Goal: Transaction & Acquisition: Purchase product/service

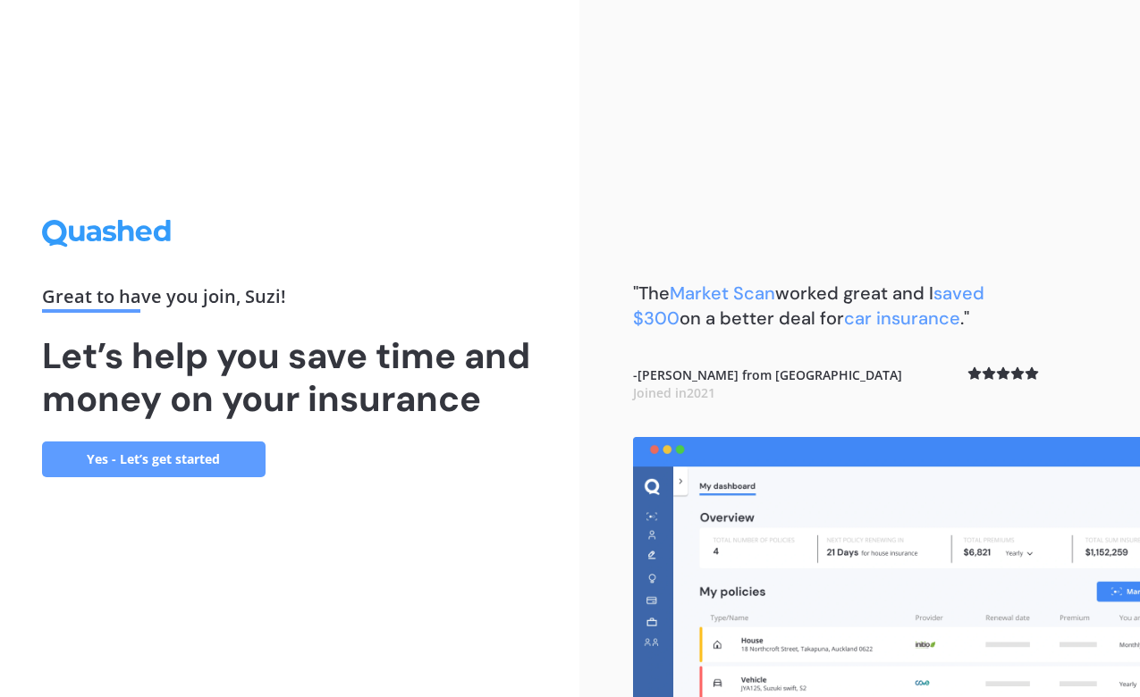
click at [216, 457] on link "Yes - Let’s get started" at bounding box center [154, 460] width 224 height 36
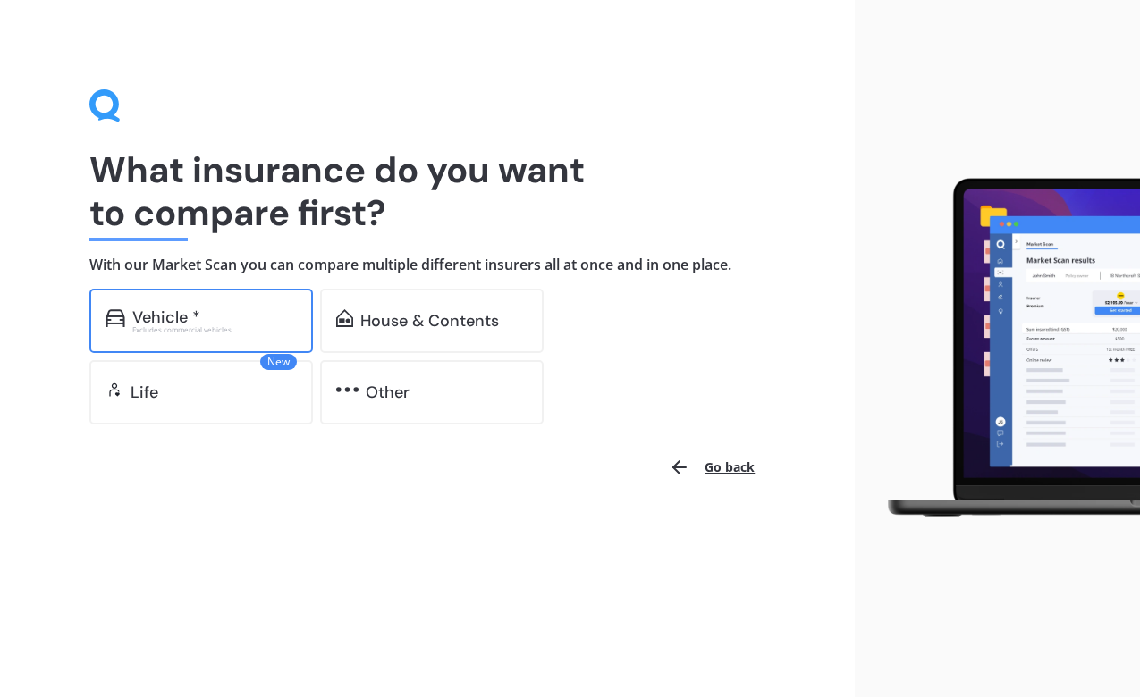
click at [240, 331] on div "Excludes commercial vehicles" at bounding box center [214, 329] width 165 height 7
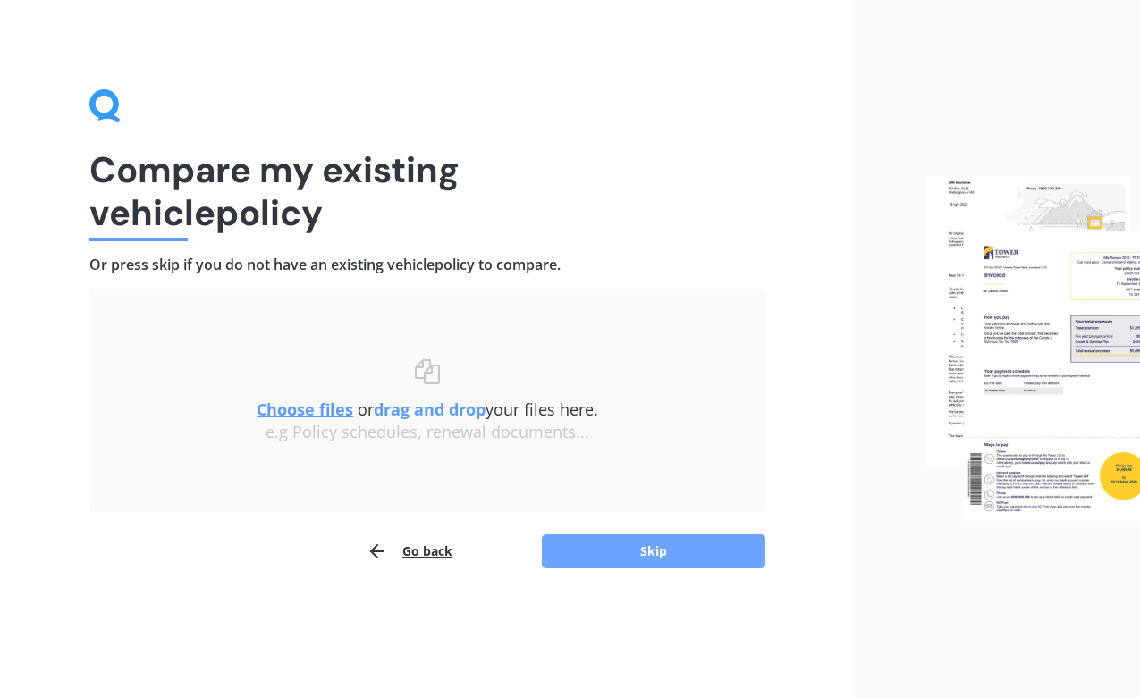
click at [587, 554] on button "Skip" at bounding box center [654, 552] width 224 height 34
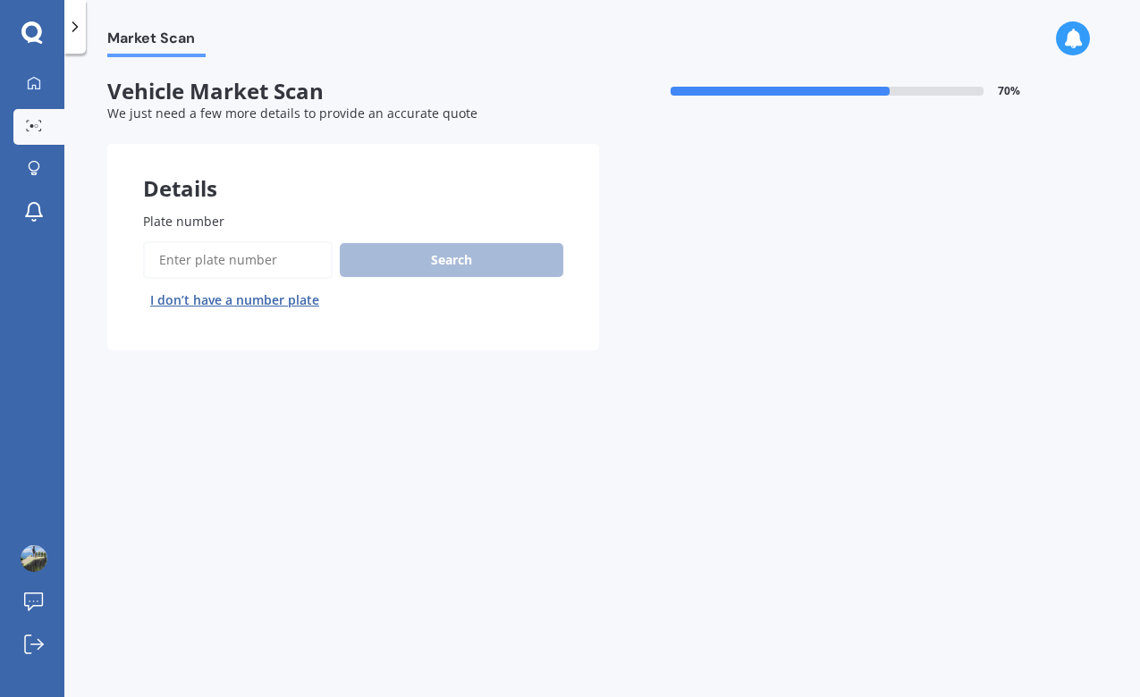
click at [284, 267] on input "Plate number" at bounding box center [238, 260] width 190 height 38
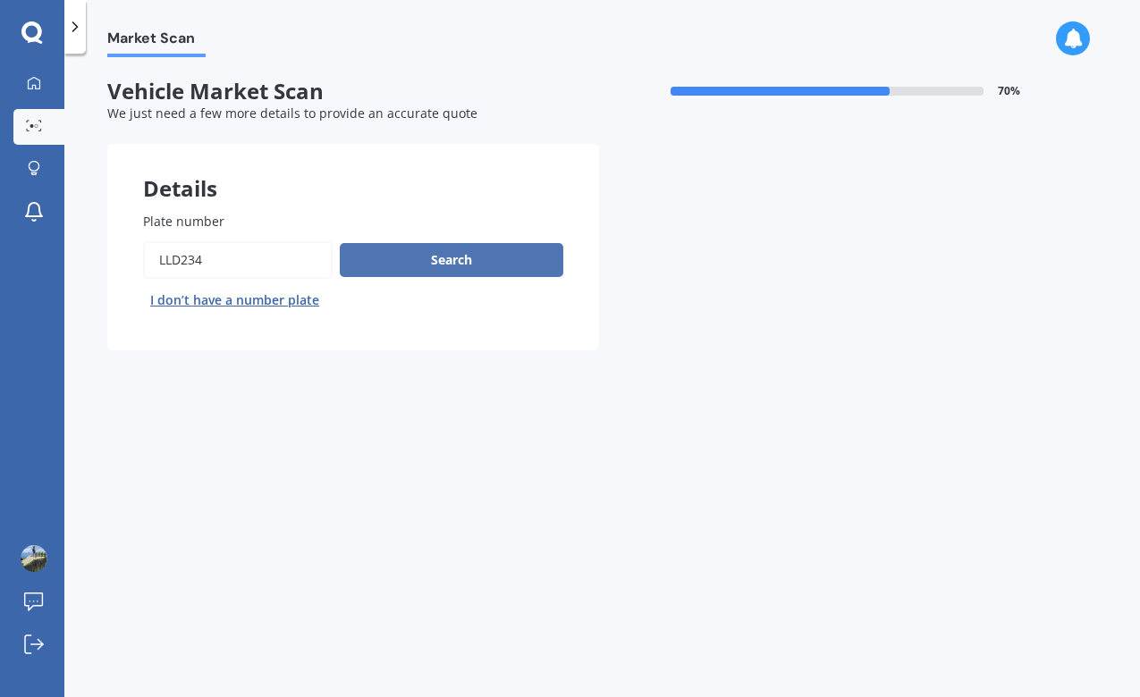
type input "LLD234"
click at [477, 266] on button "Search" at bounding box center [452, 260] width 224 height 34
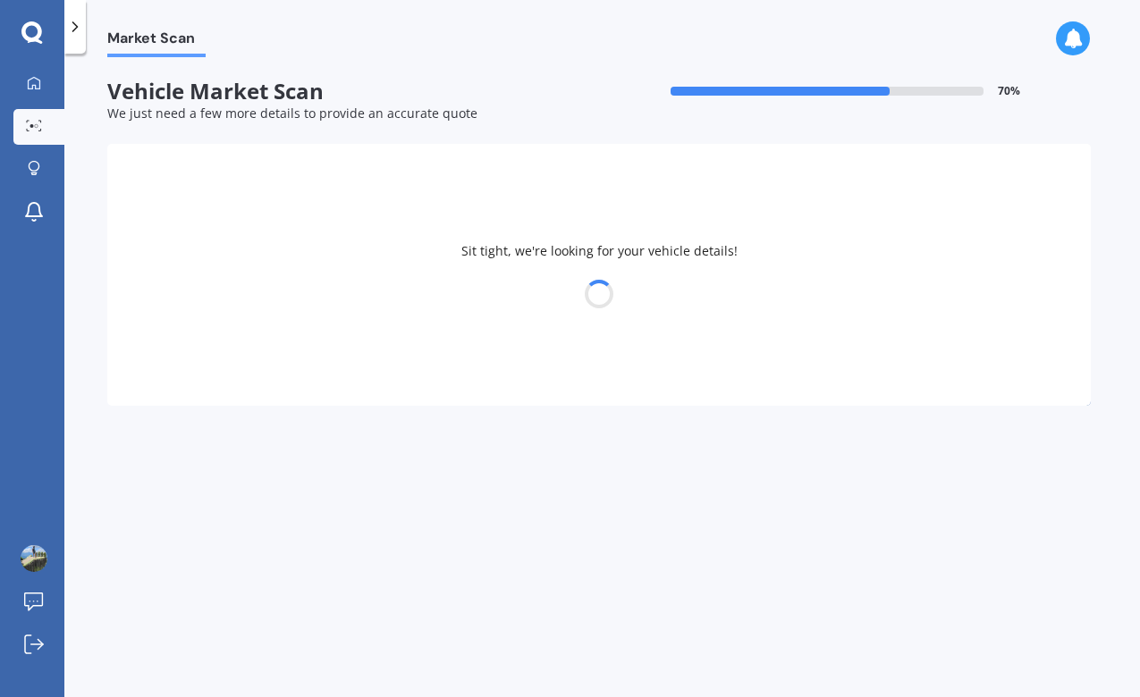
select select "HONDA"
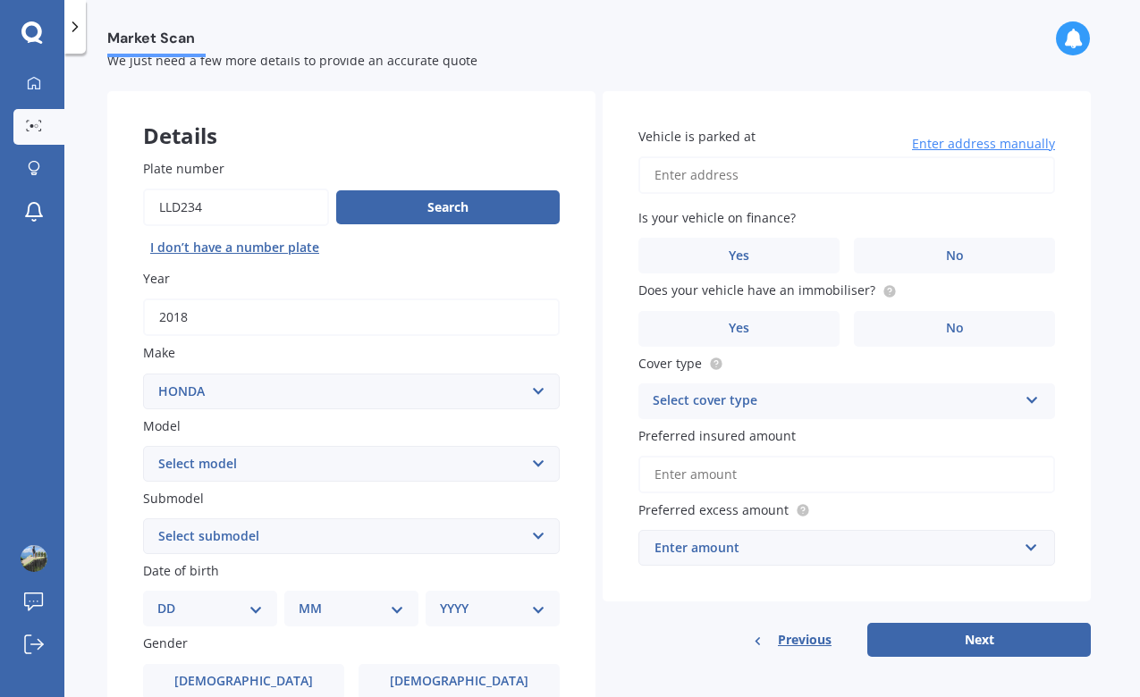
scroll to position [69, 0]
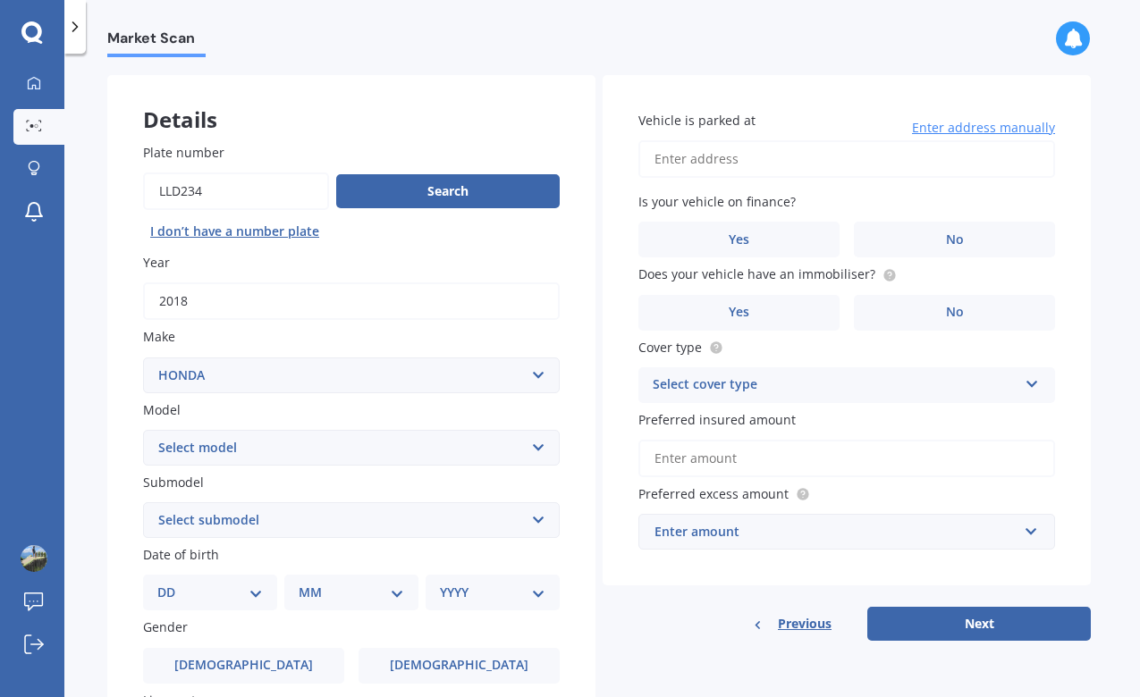
click at [723, 152] on input "Vehicle is parked at" at bounding box center [846, 159] width 417 height 38
type input "[STREET_ADDRESS]"
click at [946, 233] on span "No" at bounding box center [955, 239] width 18 height 15
click at [0, 0] on input "No" at bounding box center [0, 0] width 0 height 0
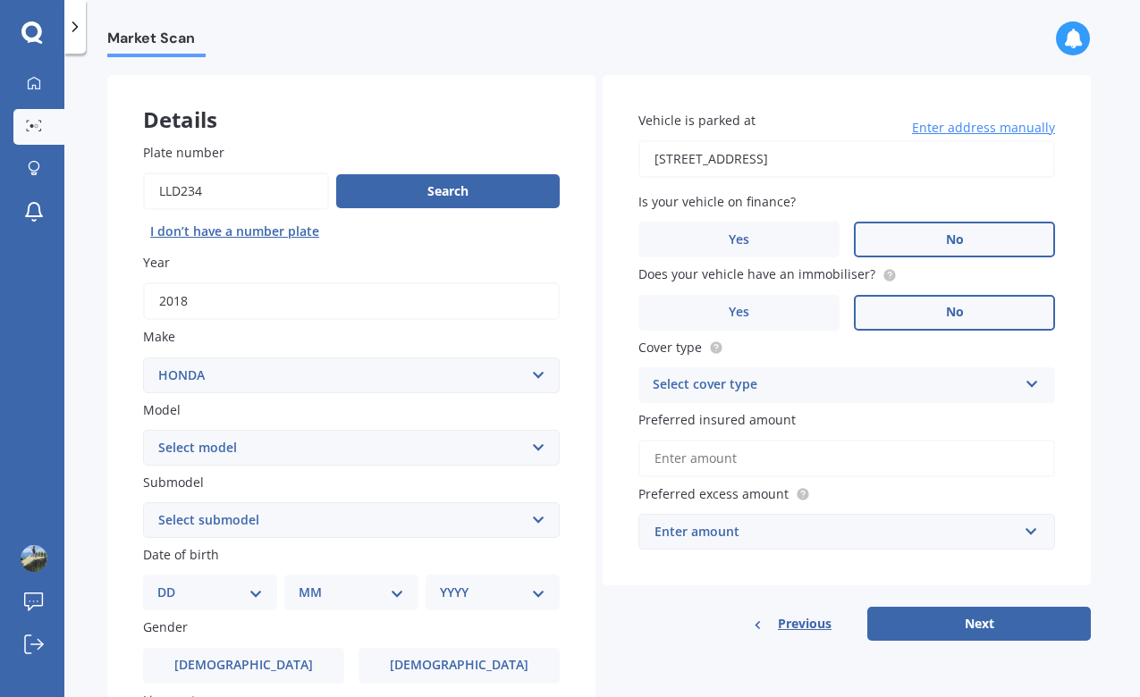
click at [894, 314] on label "No" at bounding box center [954, 313] width 201 height 36
click at [0, 0] on input "No" at bounding box center [0, 0] width 0 height 0
click at [834, 395] on div "Select cover type Comprehensive Third Party, Fire & Theft Third Party" at bounding box center [846, 386] width 417 height 36
click at [816, 421] on div "Comprehensive" at bounding box center [846, 420] width 415 height 32
click at [794, 467] on input "Preferred insured amount" at bounding box center [846, 459] width 417 height 38
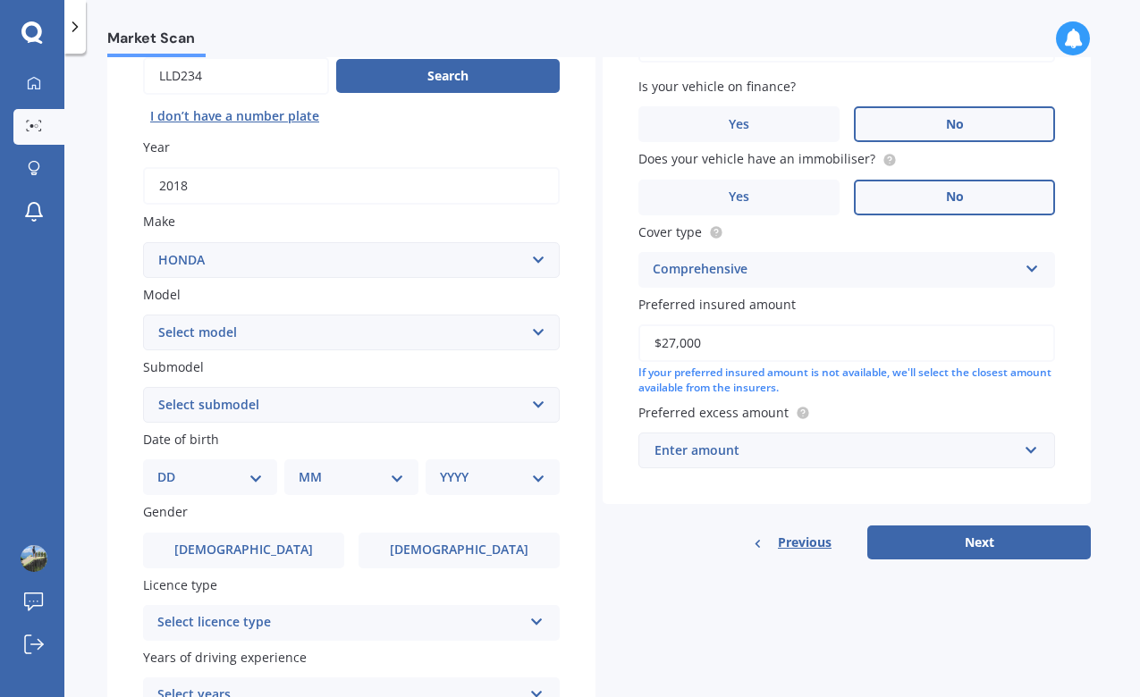
scroll to position [196, 0]
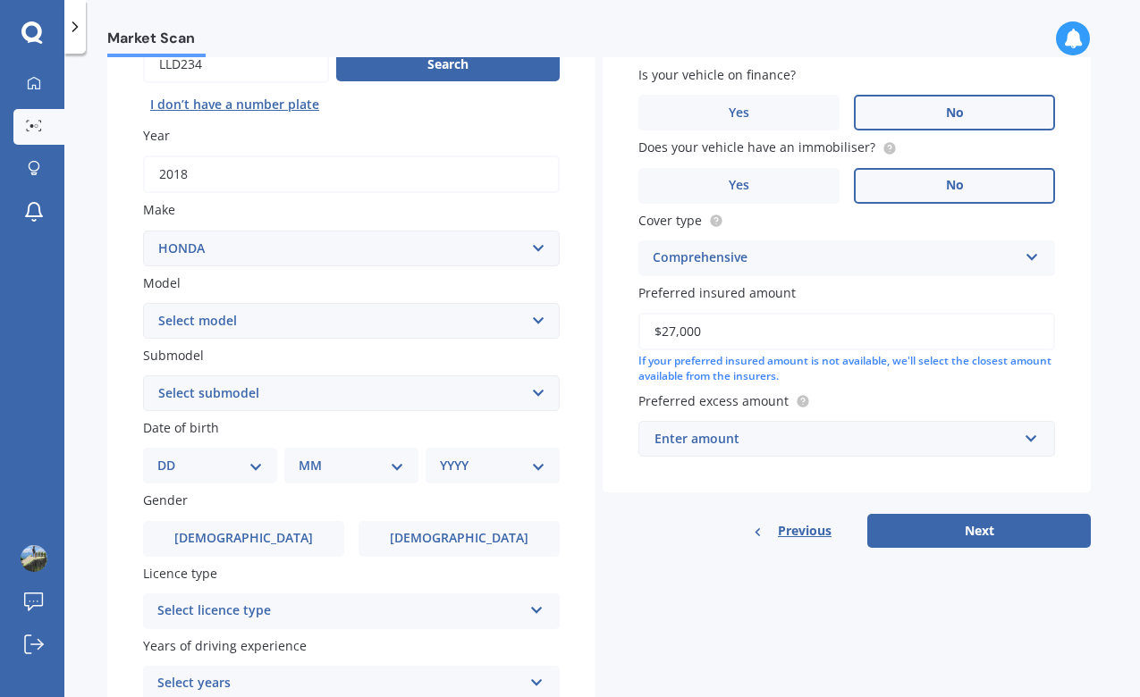
type input "$27,000"
click at [809, 440] on div "Enter amount" at bounding box center [836, 439] width 363 height 20
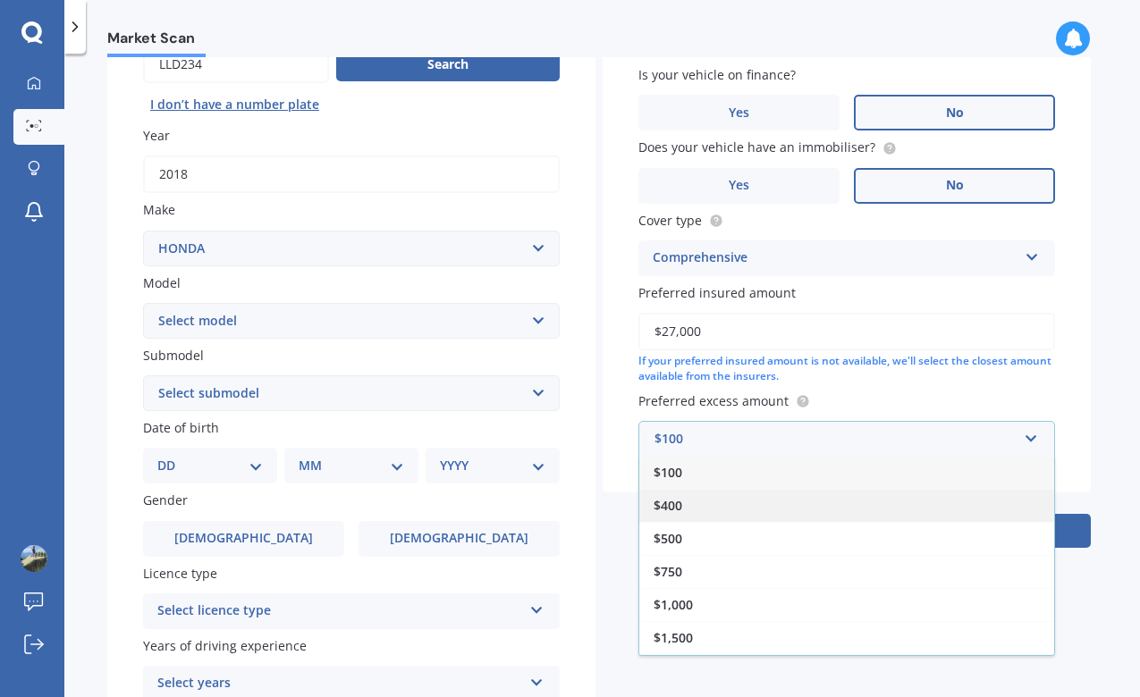
click at [765, 501] on div "$400" at bounding box center [846, 505] width 415 height 33
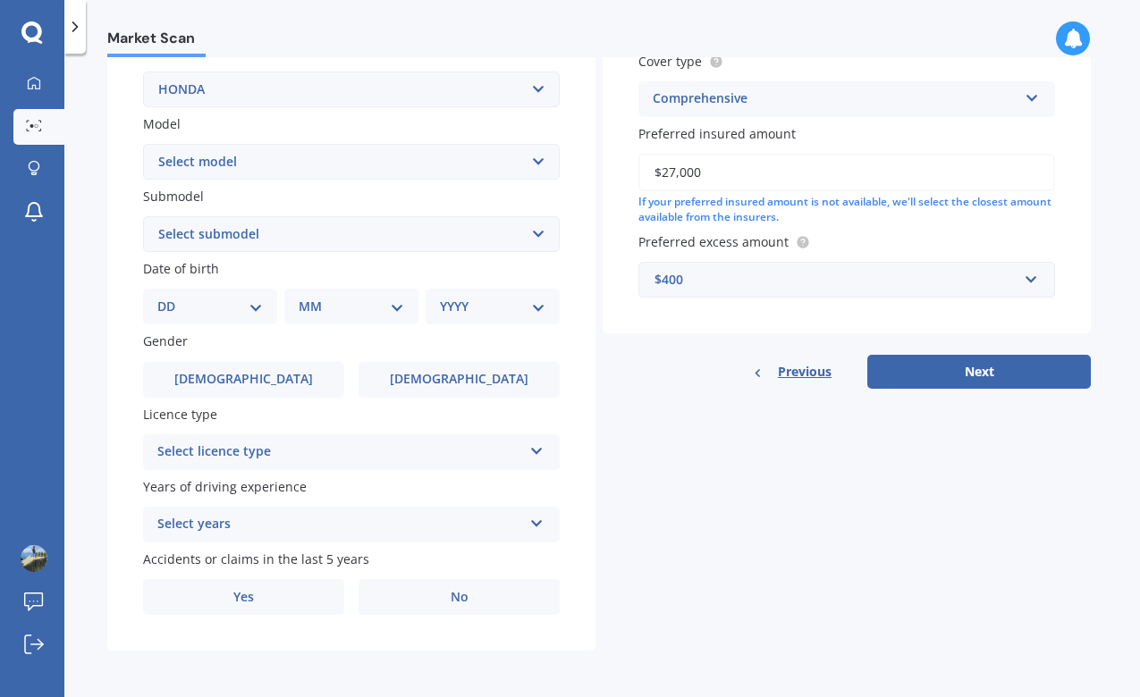
scroll to position [353, 0]
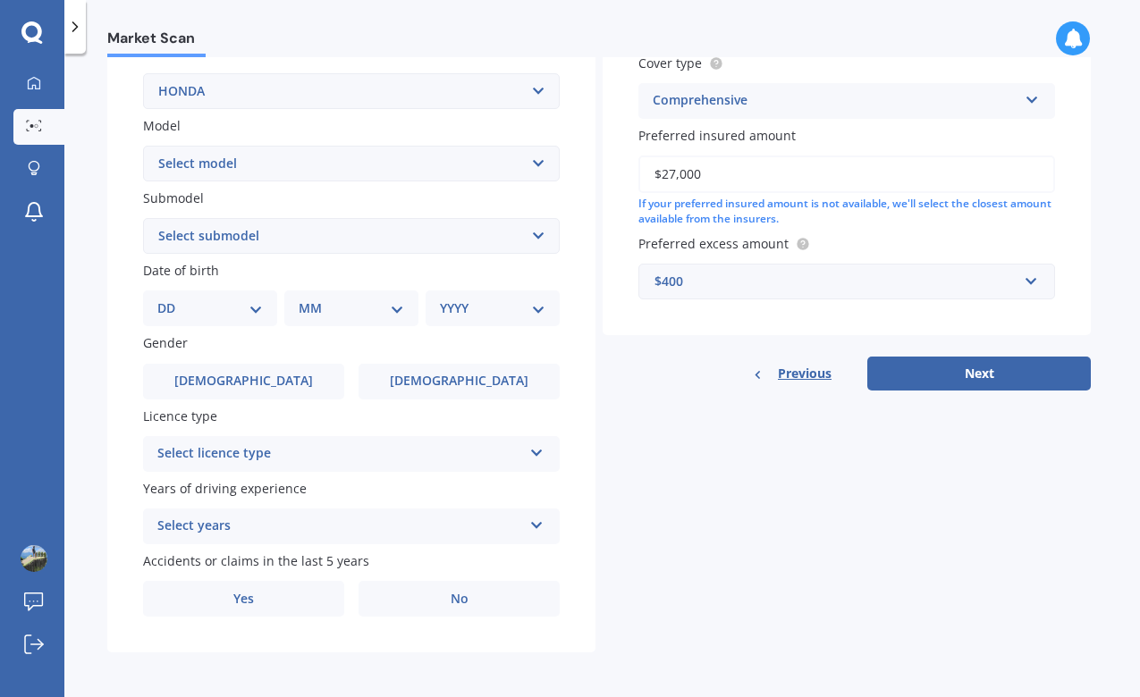
click at [308, 173] on select "Select model Accord Acty Acura Airwave Ascot Avancier Beat Capa City Civic Conc…" at bounding box center [351, 164] width 417 height 36
select select "CR-V"
click at [225, 237] on select "Select submodel (all other) 2WD 2WD Sport 7 1.5 2WD Touring 1.5 4WD AWD AWD Spo…" at bounding box center [351, 236] width 417 height 36
select select "2WD TOURING 1.5"
click at [258, 320] on div "DD 01 02 03 04 05 06 07 08 09 10 11 12 13 14 15 16 17 18 19 20 21 22 23 24 25 2…" at bounding box center [210, 309] width 134 height 36
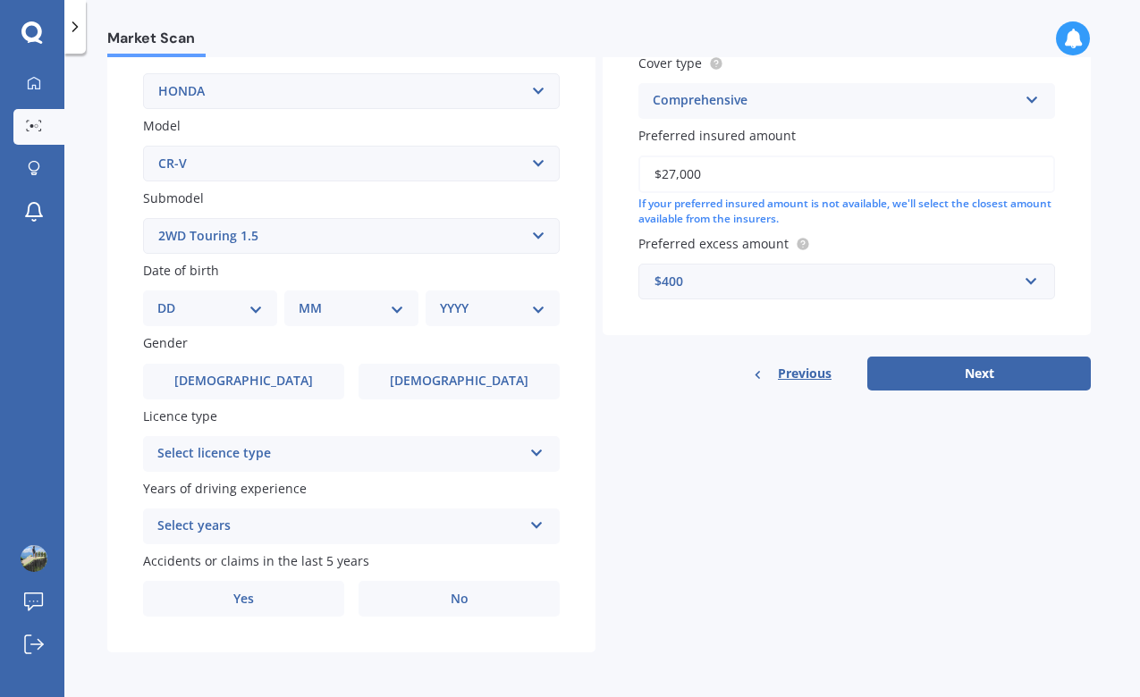
click at [257, 314] on select "DD 01 02 03 04 05 06 07 08 09 10 11 12 13 14 15 16 17 18 19 20 21 22 23 24 25 2…" at bounding box center [210, 309] width 106 height 20
select select "04"
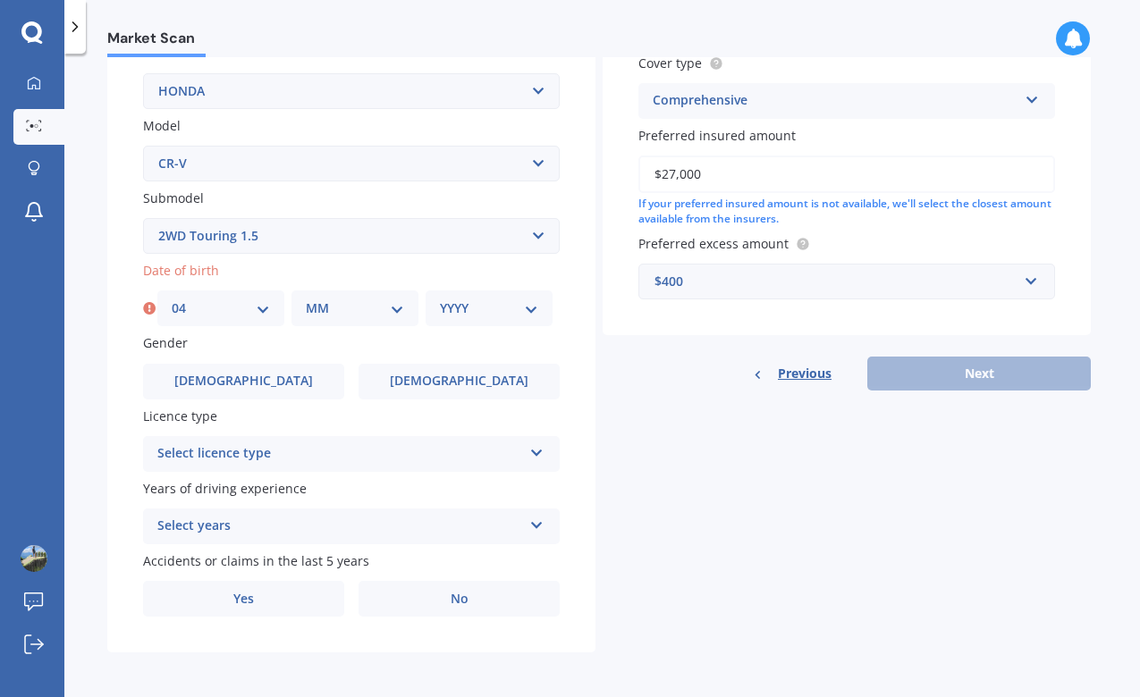
click at [359, 296] on div "MM 01 02 03 04 05 06 07 08 09 10 11 12" at bounding box center [355, 309] width 127 height 36
click at [359, 306] on select "MM 01 02 03 04 05 06 07 08 09 10 11 12" at bounding box center [355, 309] width 98 height 20
select select "07"
click at [490, 318] on div "YYYY 2025 2024 2023 2022 2021 2020 2019 2018 2017 2016 2015 2014 2013 2012 2011…" at bounding box center [489, 309] width 127 height 36
click at [494, 302] on select "YYYY 2025 2024 2023 2022 2021 2020 2019 2018 2017 2016 2015 2014 2013 2012 2011…" at bounding box center [489, 309] width 98 height 20
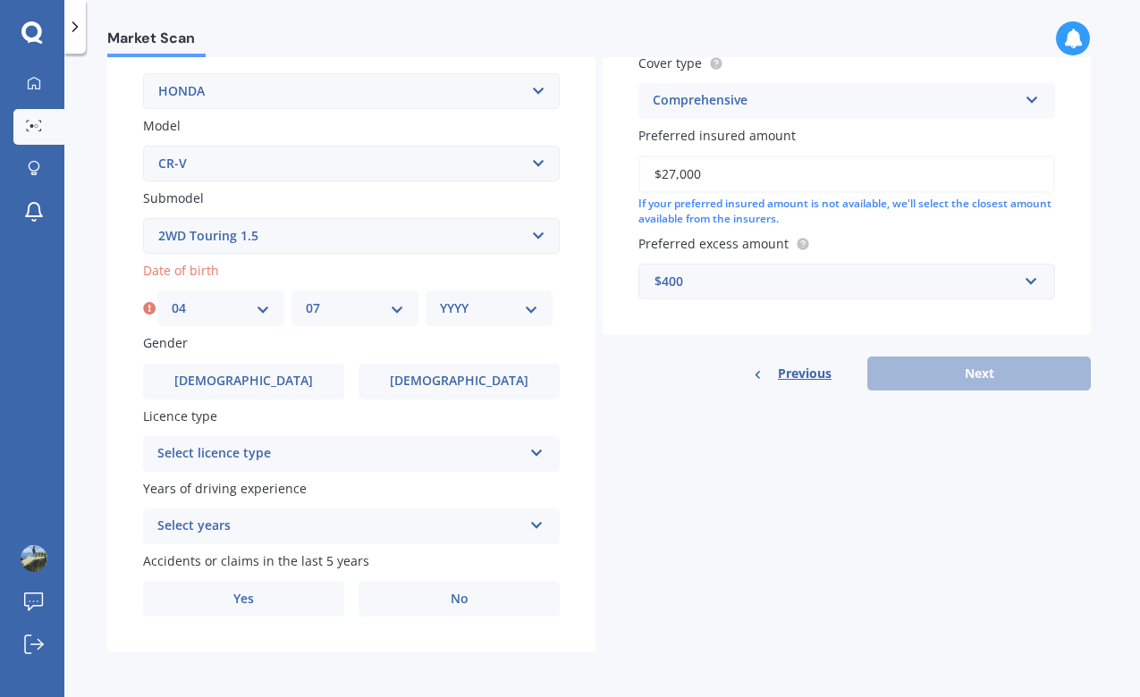
select select "1984"
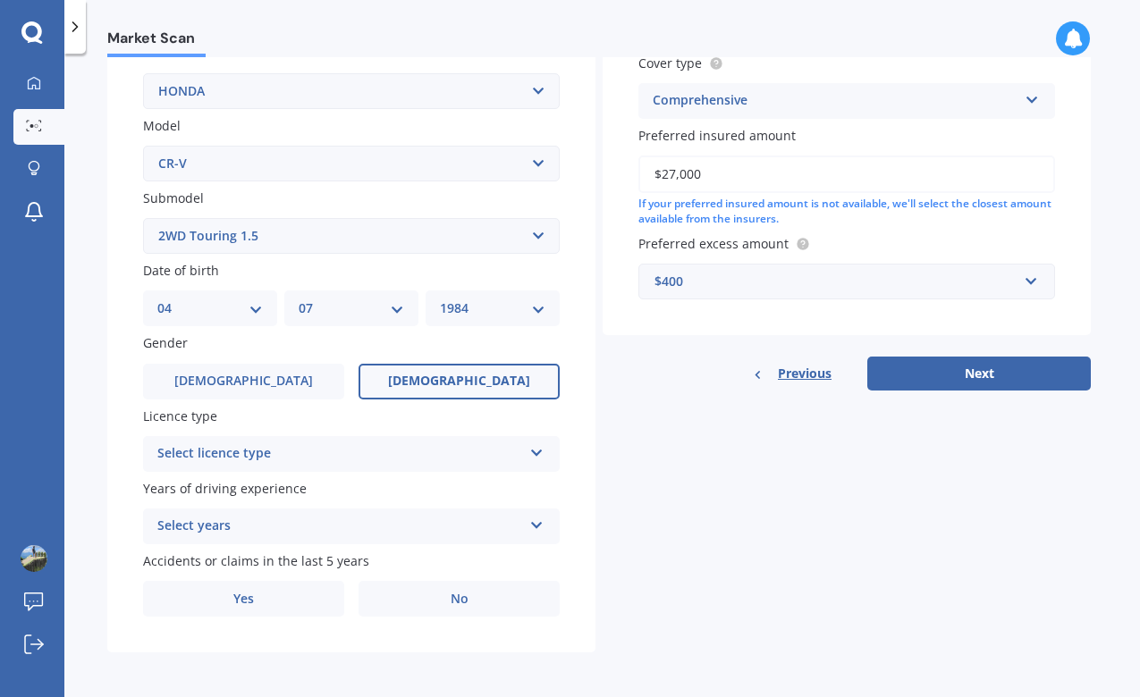
click at [412, 389] on label "[DEMOGRAPHIC_DATA]" at bounding box center [459, 382] width 201 height 36
click at [0, 0] on input "[DEMOGRAPHIC_DATA]" at bounding box center [0, 0] width 0 height 0
click at [359, 455] on div "Select licence type" at bounding box center [339, 454] width 365 height 21
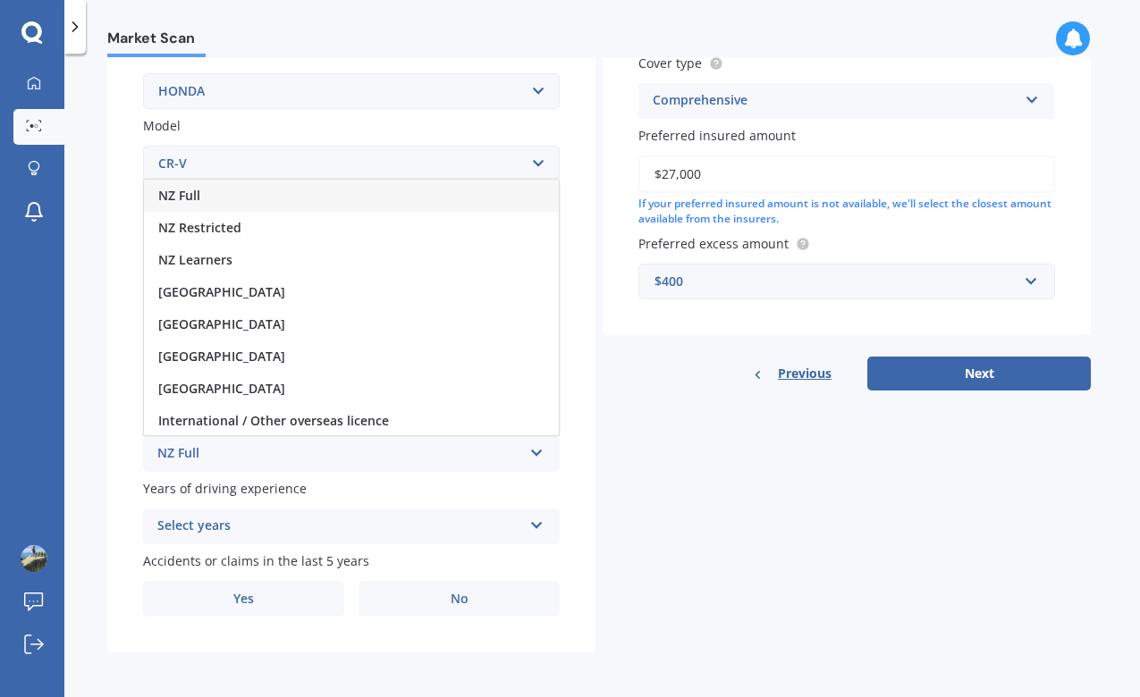
click at [343, 199] on div "NZ Full" at bounding box center [351, 196] width 415 height 32
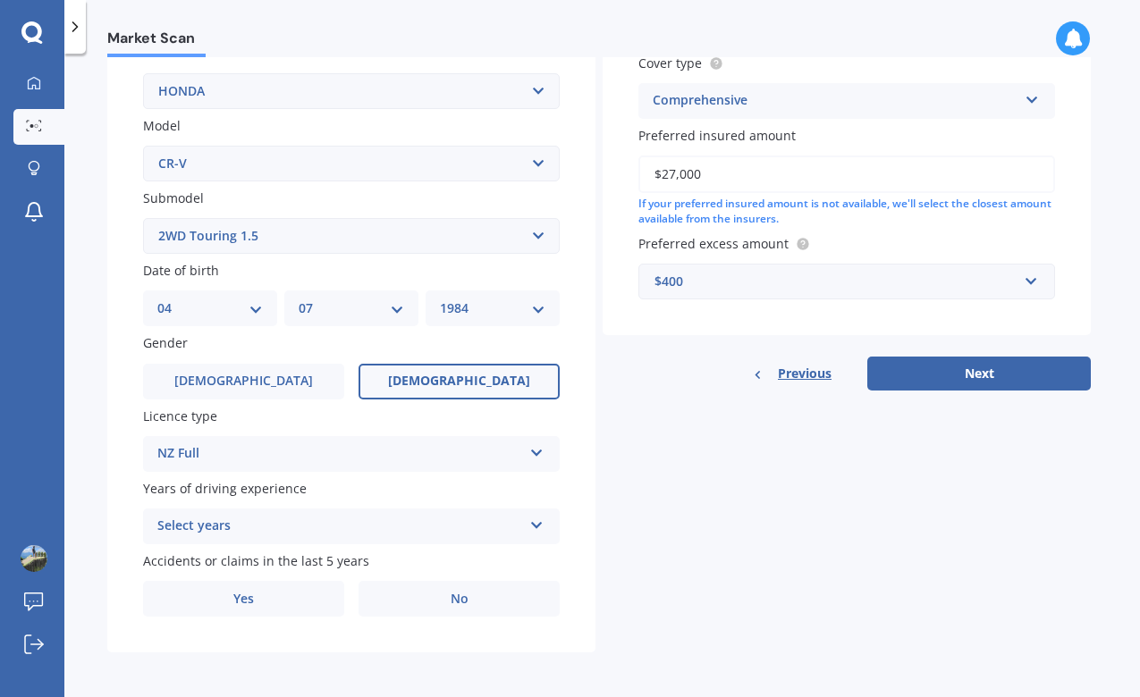
click at [299, 525] on div "Select years" at bounding box center [339, 526] width 365 height 21
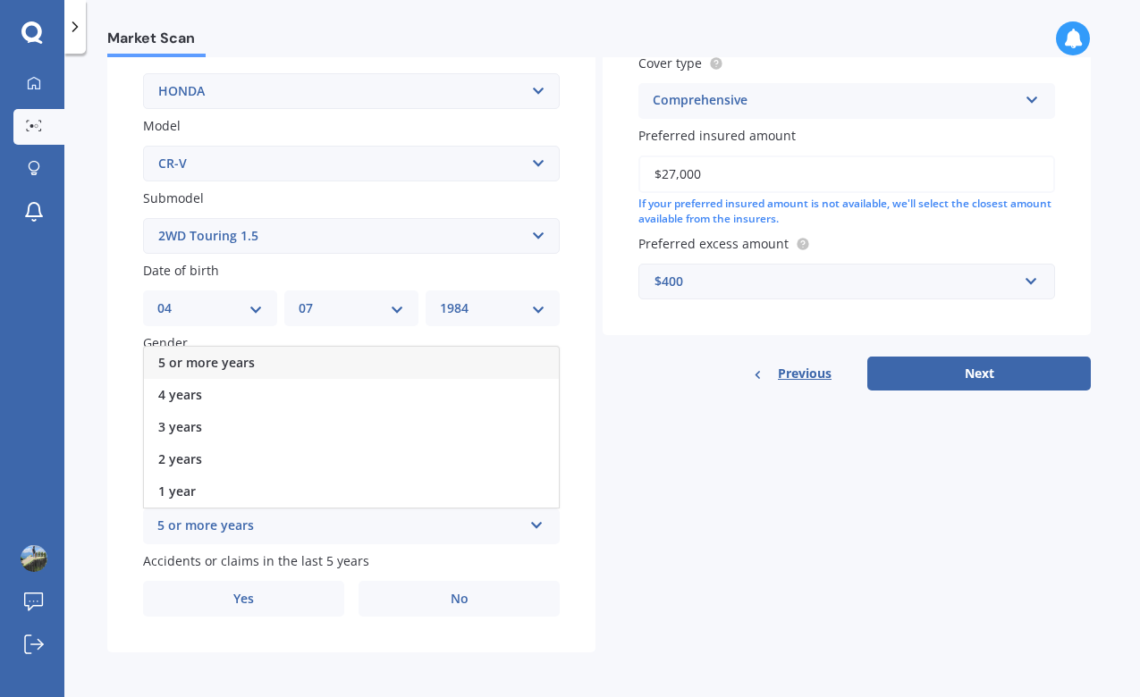
click at [311, 358] on div "5 or more years" at bounding box center [351, 363] width 415 height 32
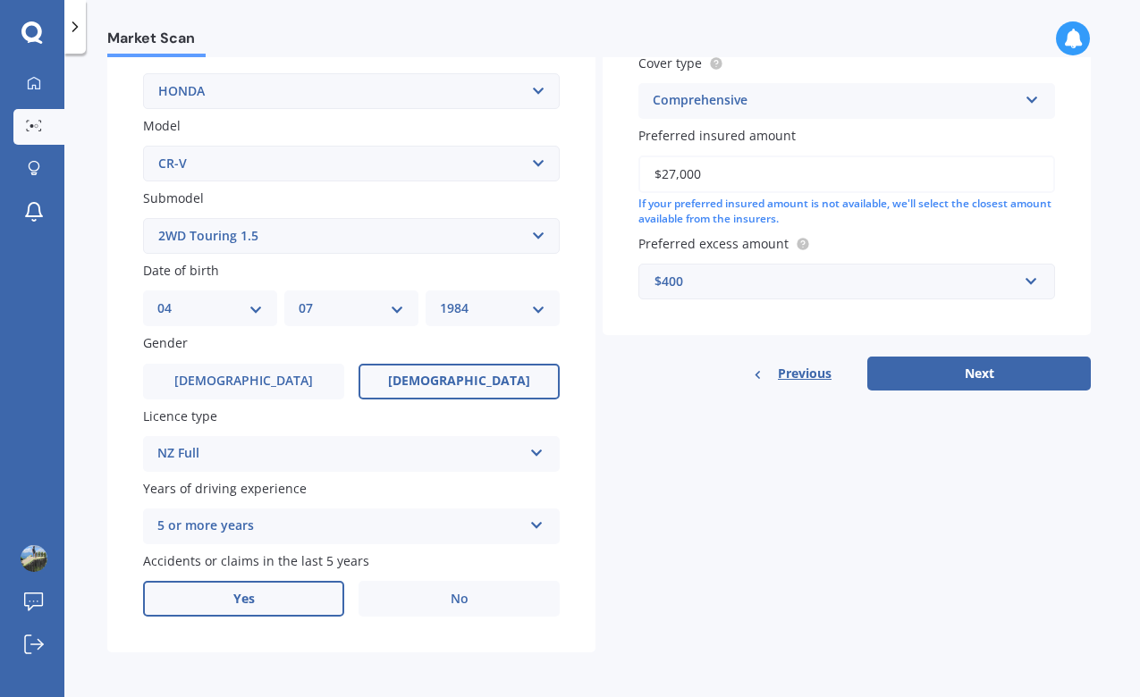
click at [324, 599] on label "Yes" at bounding box center [243, 599] width 201 height 36
click at [0, 0] on input "Yes" at bounding box center [0, 0] width 0 height 0
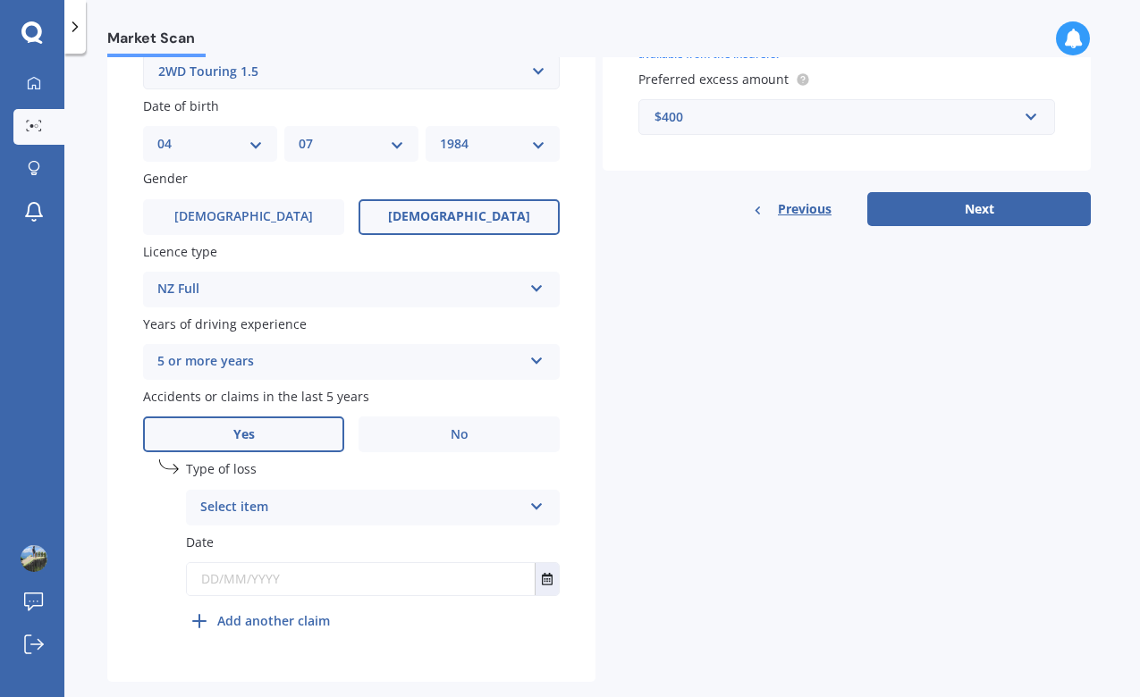
scroll to position [549, 0]
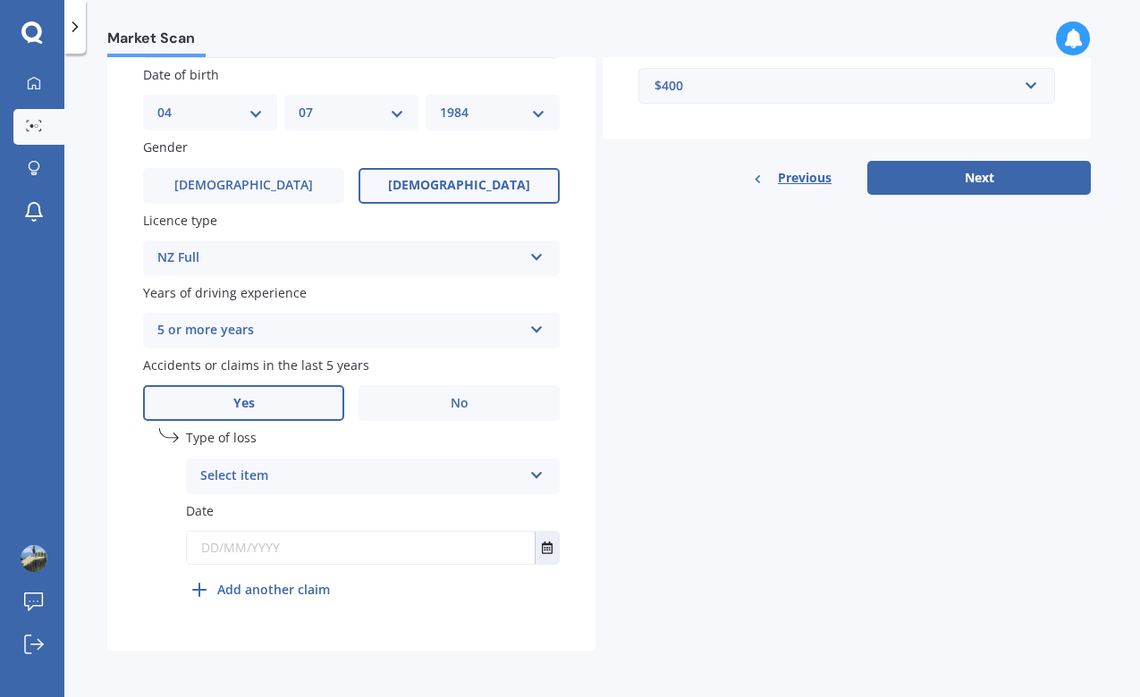
click at [343, 461] on div "Select item At fault accident Not at fault accident" at bounding box center [373, 477] width 374 height 36
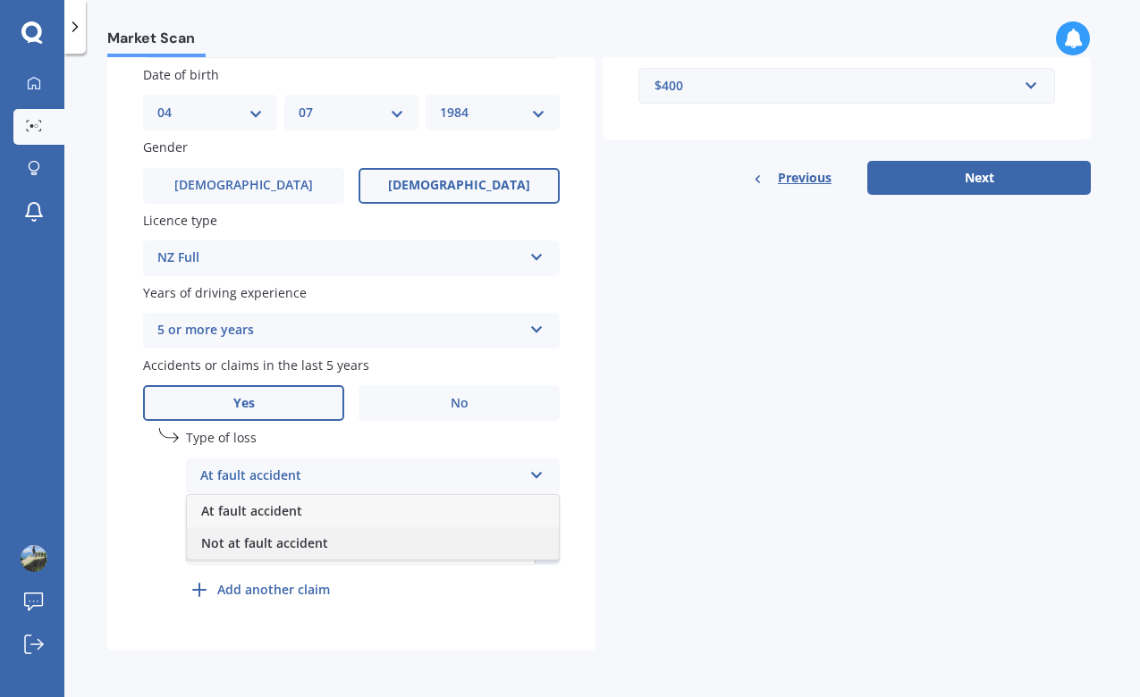
click at [333, 544] on div "Not at fault accident" at bounding box center [373, 544] width 372 height 32
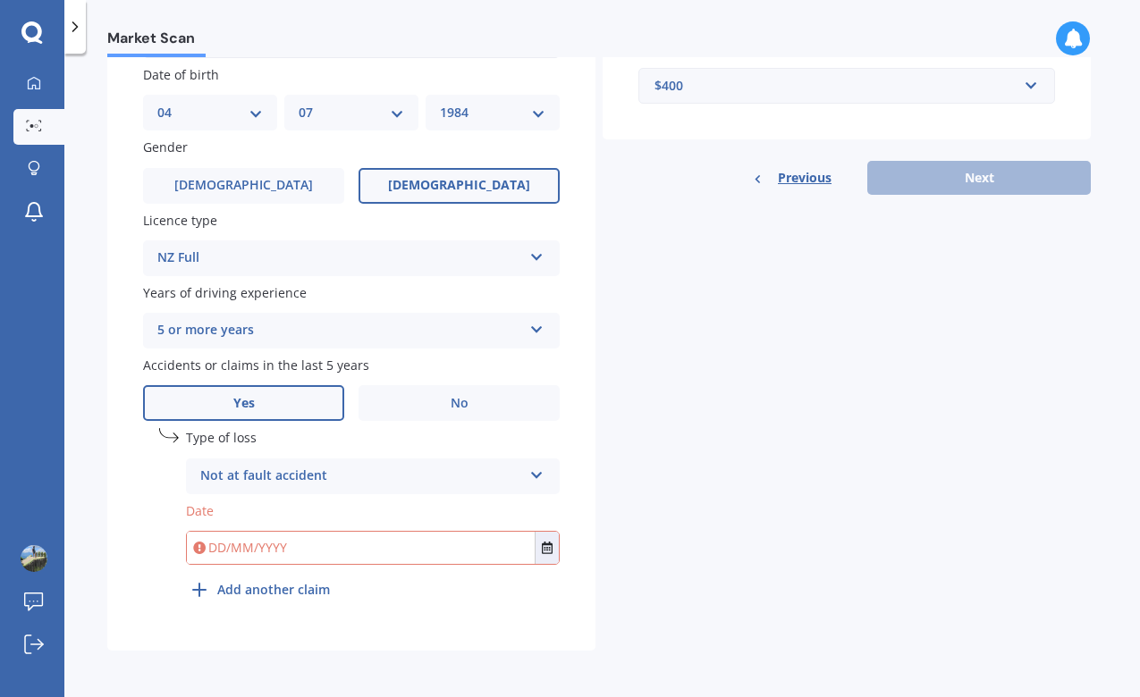
click at [321, 550] on input "text" at bounding box center [361, 548] width 348 height 32
type input "[DATE]"
click at [299, 592] on b "Add another claim" at bounding box center [273, 589] width 113 height 19
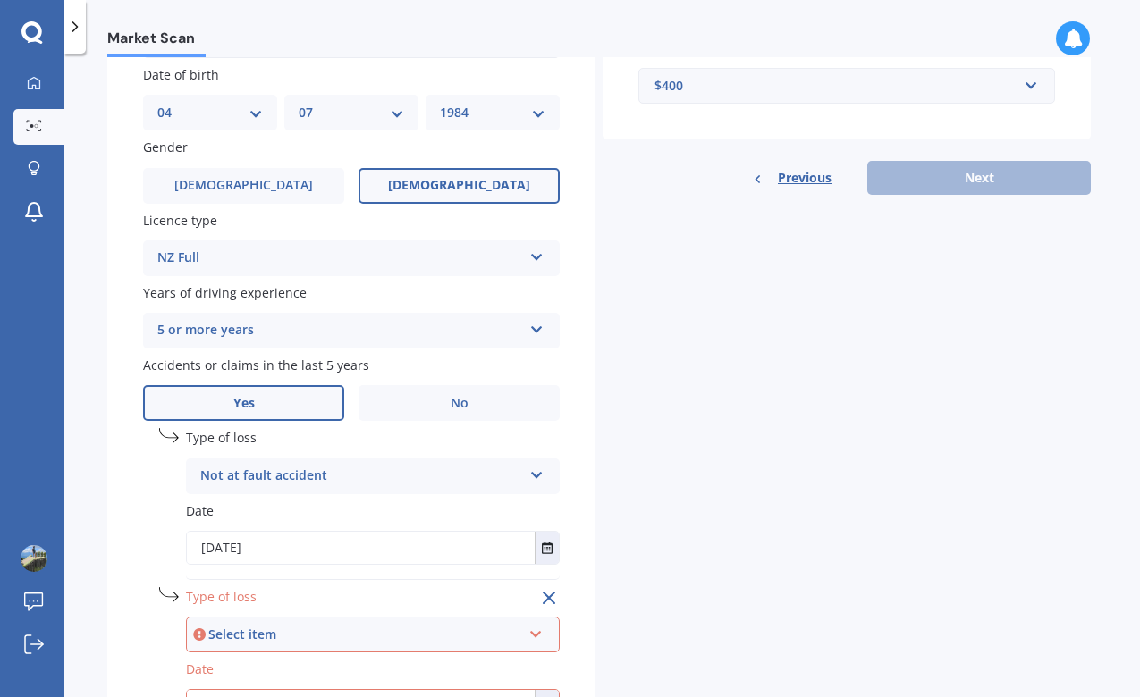
scroll to position [707, 0]
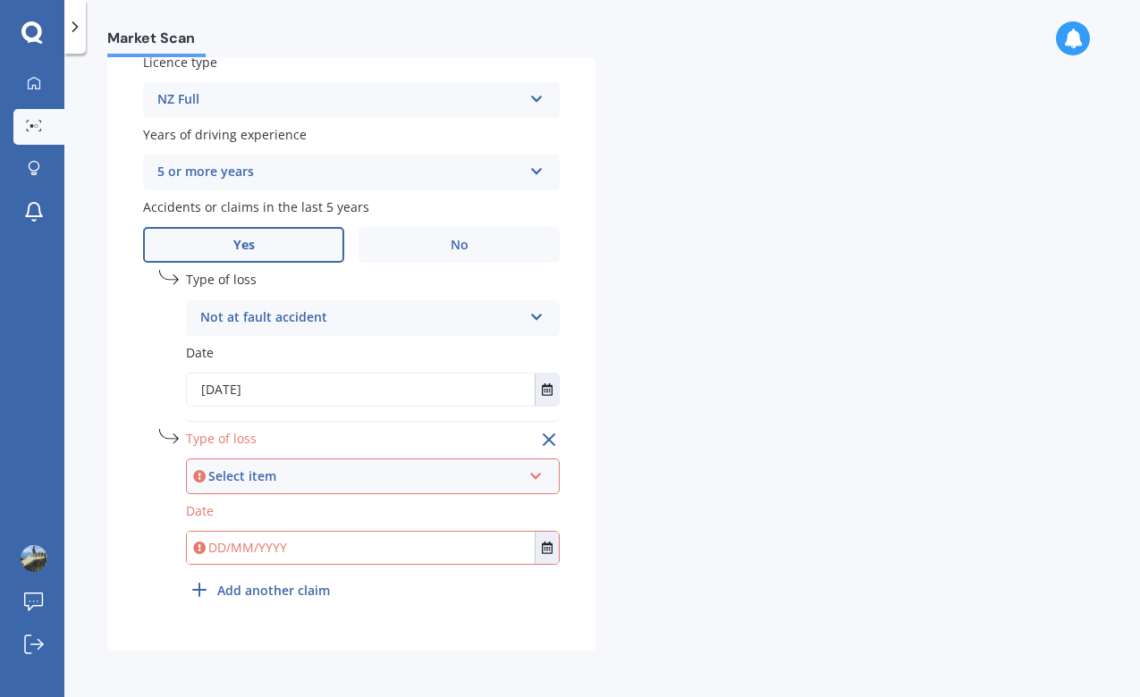
click at [318, 477] on div "Select item" at bounding box center [364, 477] width 313 height 20
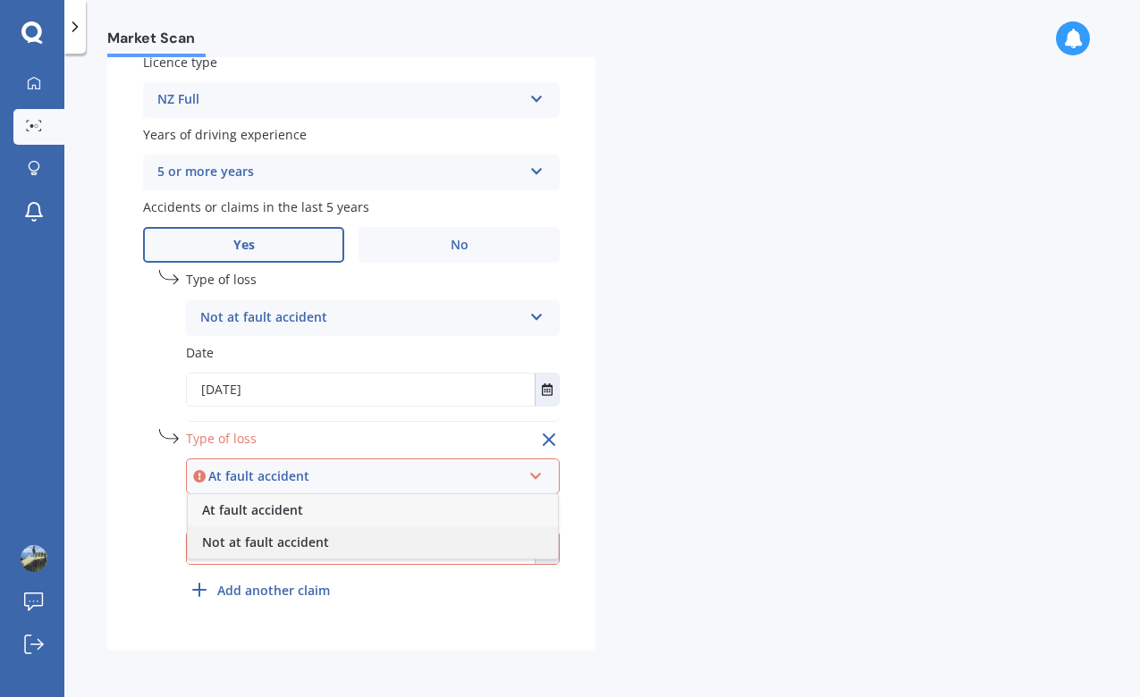
click at [303, 537] on span "Not at fault accident" at bounding box center [265, 542] width 127 height 17
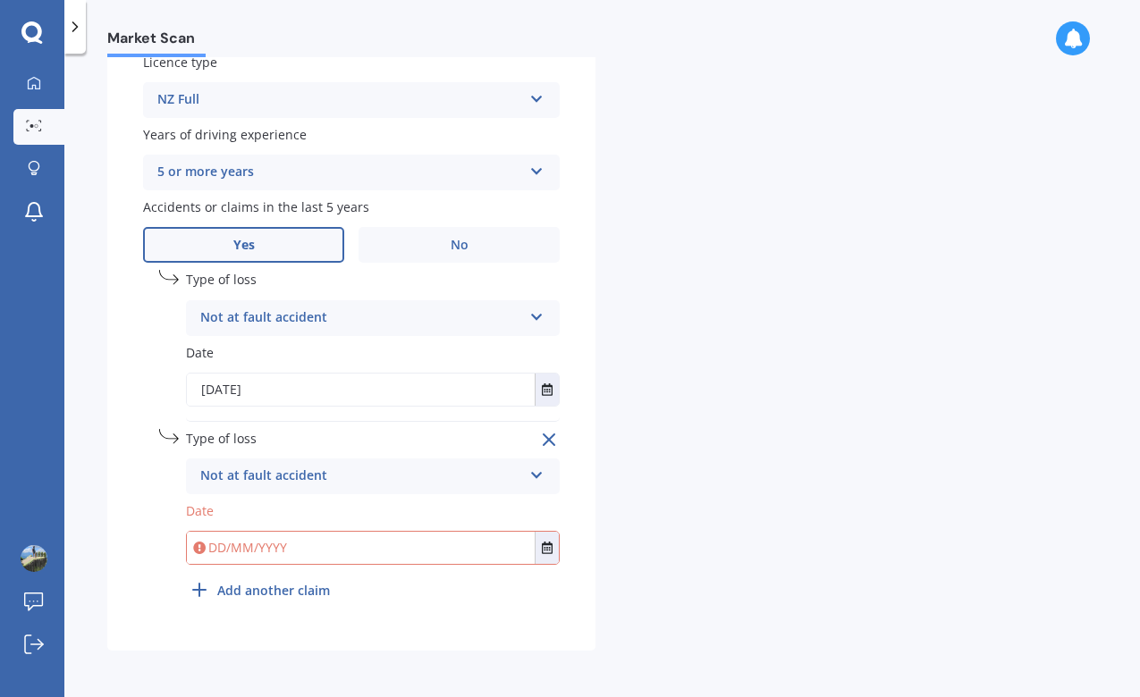
click at [291, 551] on input "text" at bounding box center [361, 548] width 348 height 32
type input "[DATE]"
click at [678, 496] on div "Details Plate number Search I don’t have a number plate Year [DATE] Make Select…" at bounding box center [599, 44] width 984 height 1215
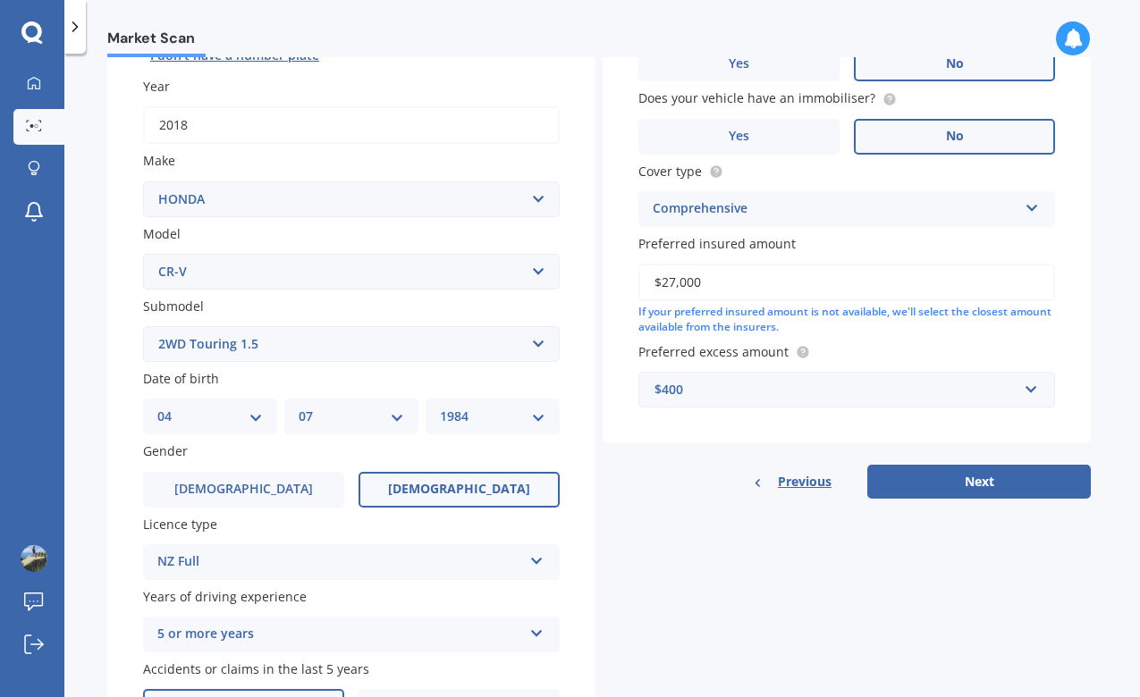
scroll to position [0, 0]
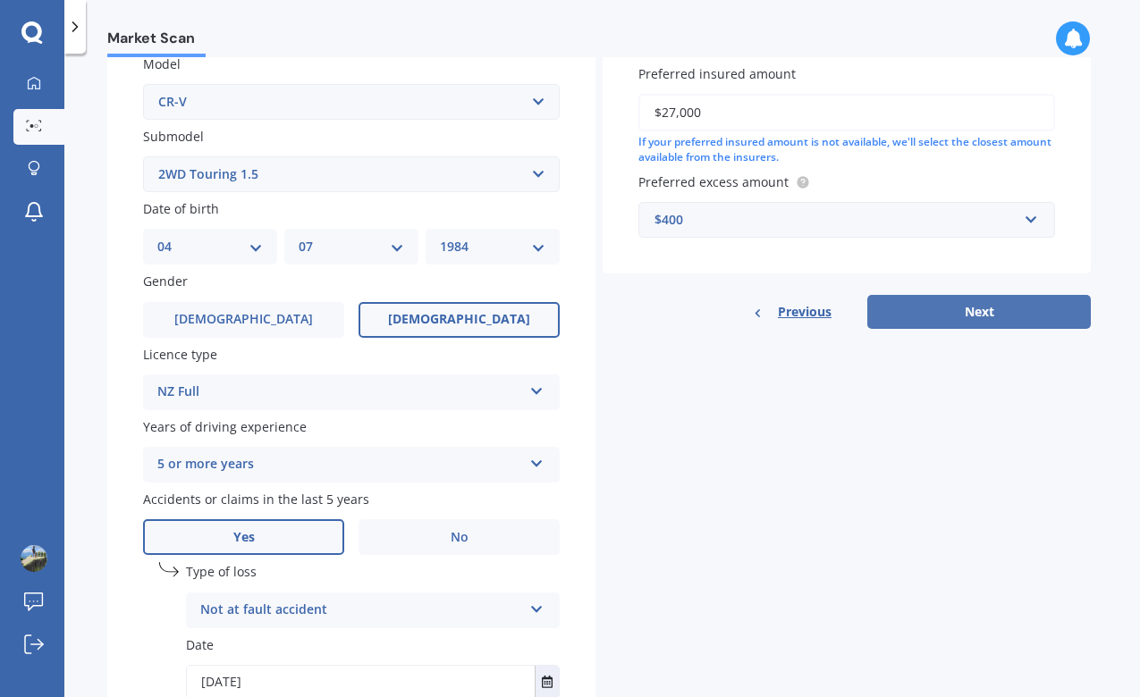
click at [984, 317] on button "Next" at bounding box center [979, 312] width 224 height 34
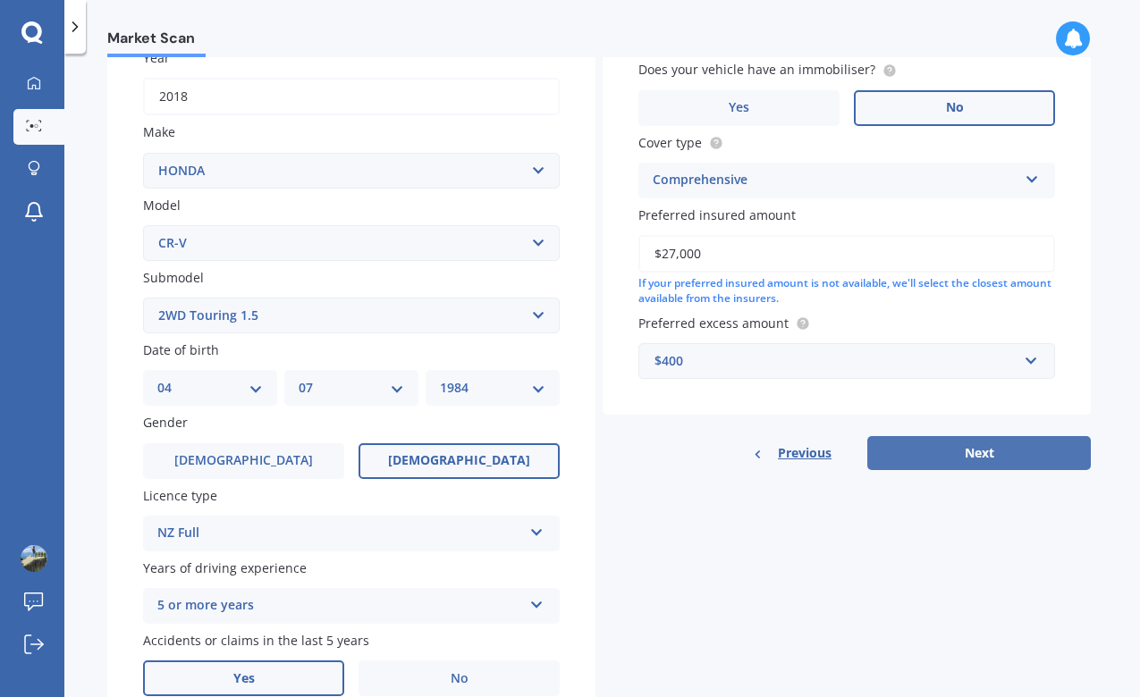
select select "04"
select select "07"
select select "1984"
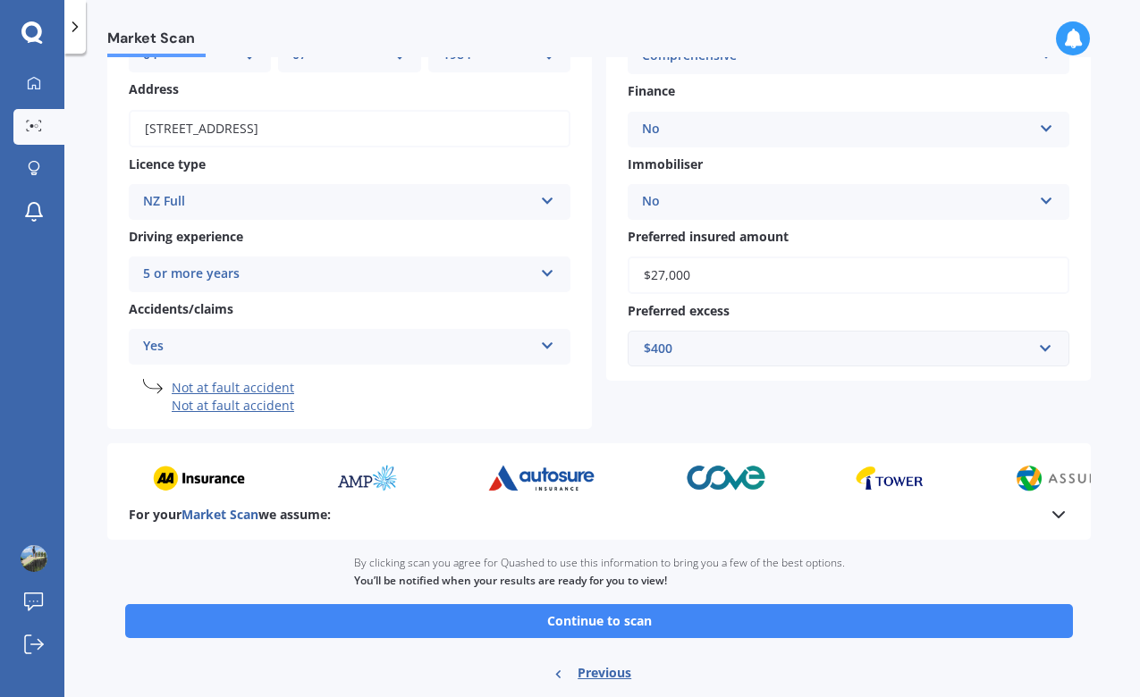
scroll to position [224, 0]
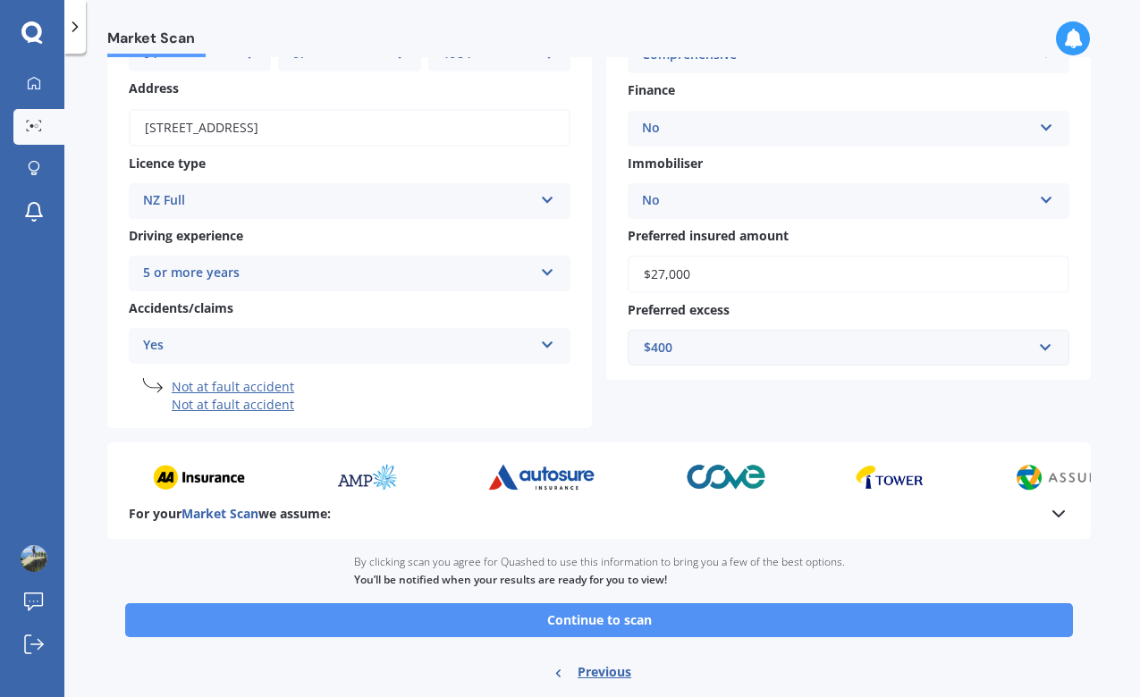
click at [581, 630] on button "Continue to scan" at bounding box center [599, 621] width 948 height 34
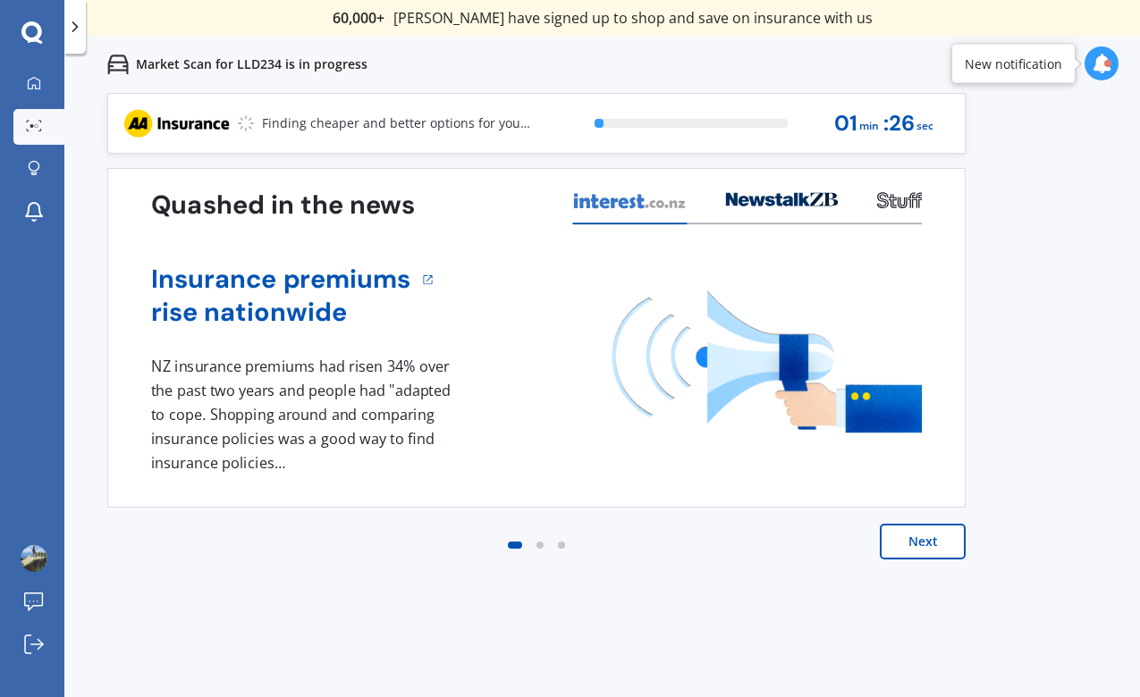
click at [905, 545] on button "Next" at bounding box center [923, 542] width 86 height 36
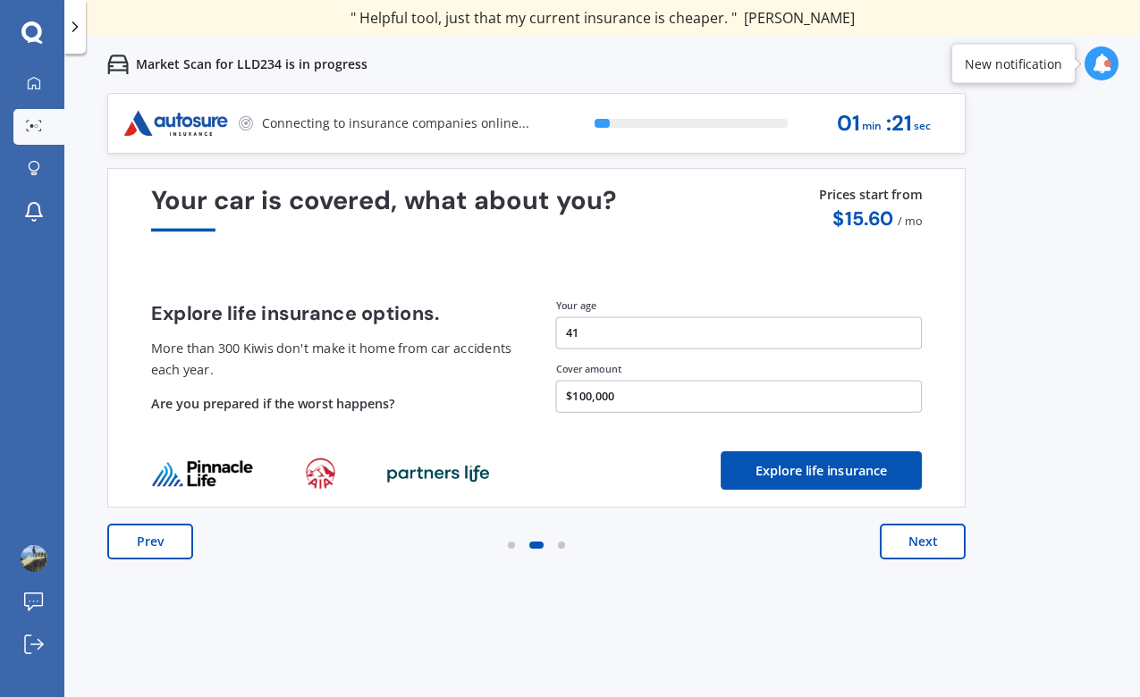
click at [903, 542] on button "Next" at bounding box center [923, 542] width 86 height 36
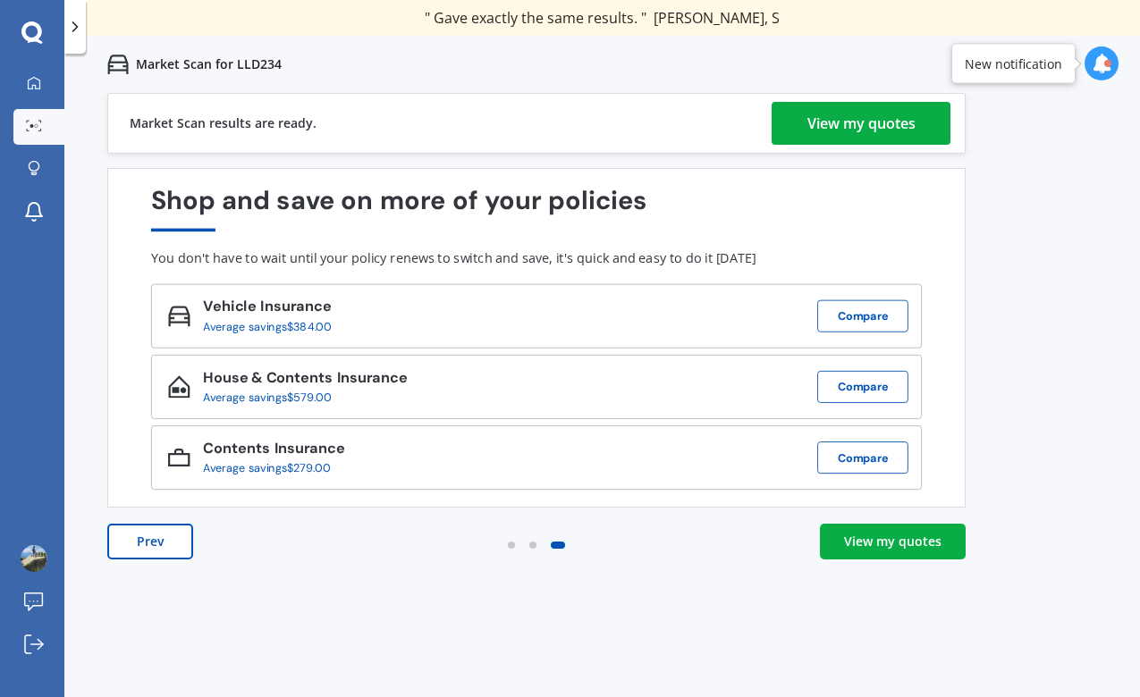
click at [878, 127] on div "View my quotes" at bounding box center [861, 123] width 108 height 43
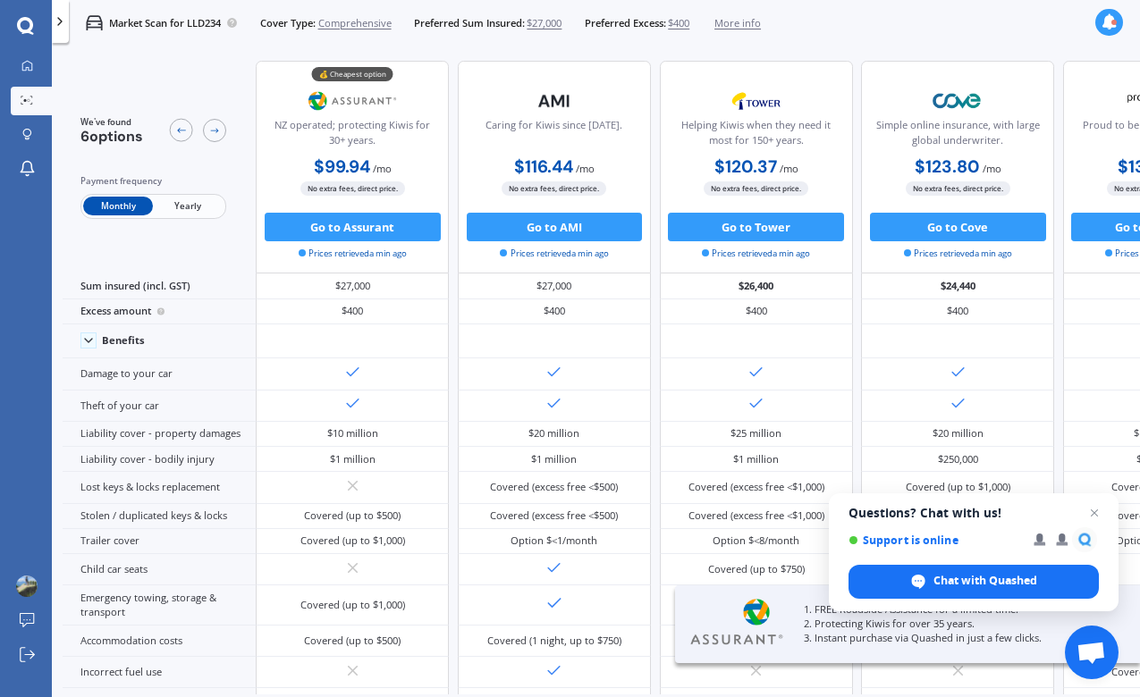
click at [182, 215] on span "Yearly" at bounding box center [188, 206] width 70 height 19
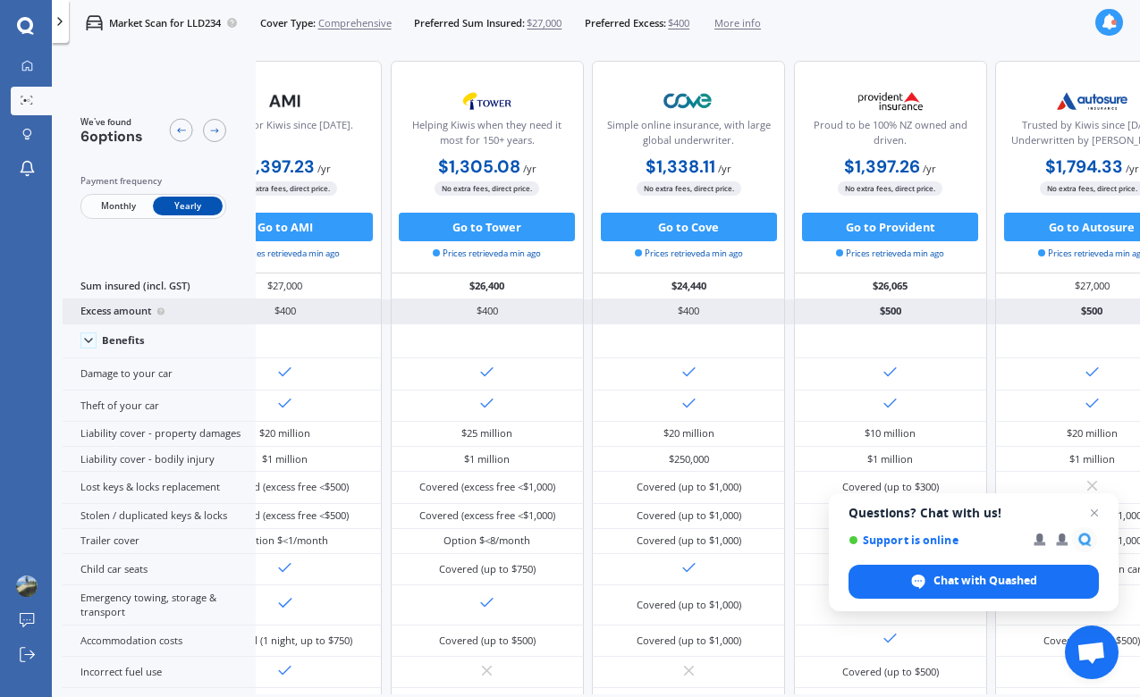
scroll to position [0, 406]
